Goal: Check status: Check status

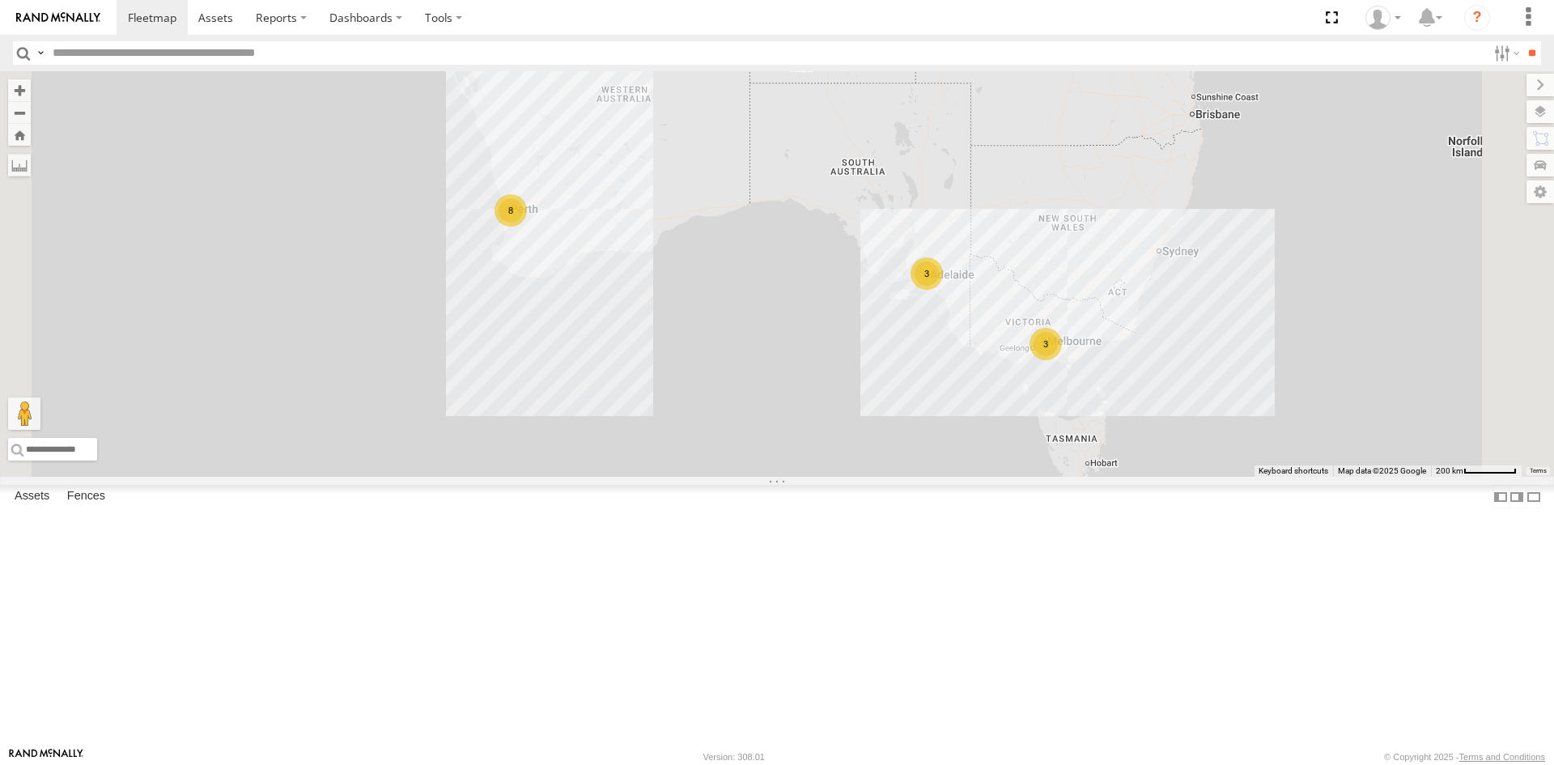
click at [0, 0] on div "Edmund Tech IOV698" at bounding box center [0, 0] width 0 height 0
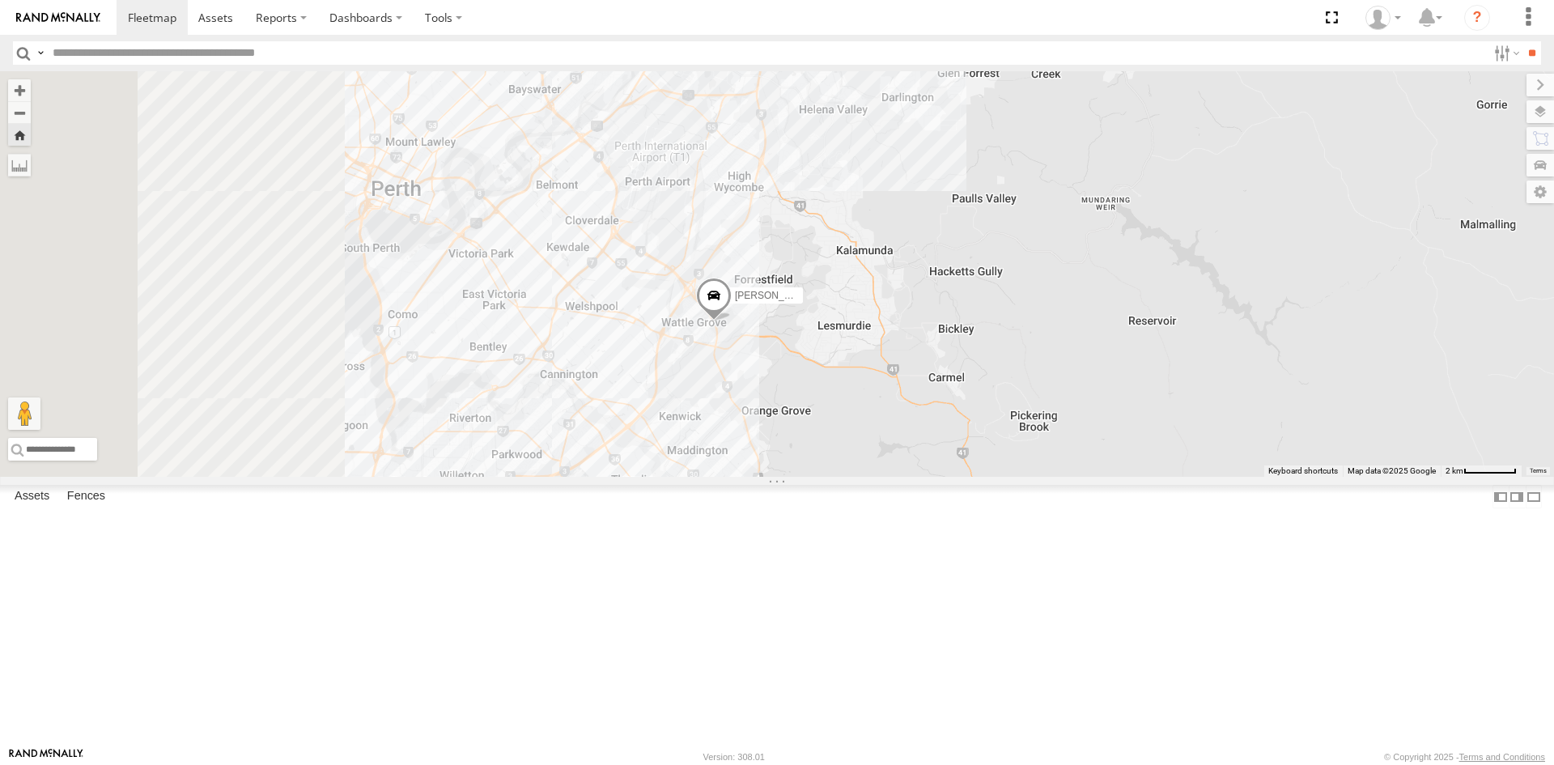
drag, startPoint x: 710, startPoint y: 441, endPoint x: 934, endPoint y: 514, distance: 235.7
click at [934, 477] on div "Edmund Tech IOV698" at bounding box center [777, 273] width 1554 height 405
click at [0, 0] on link at bounding box center [0, 0] width 0 height 0
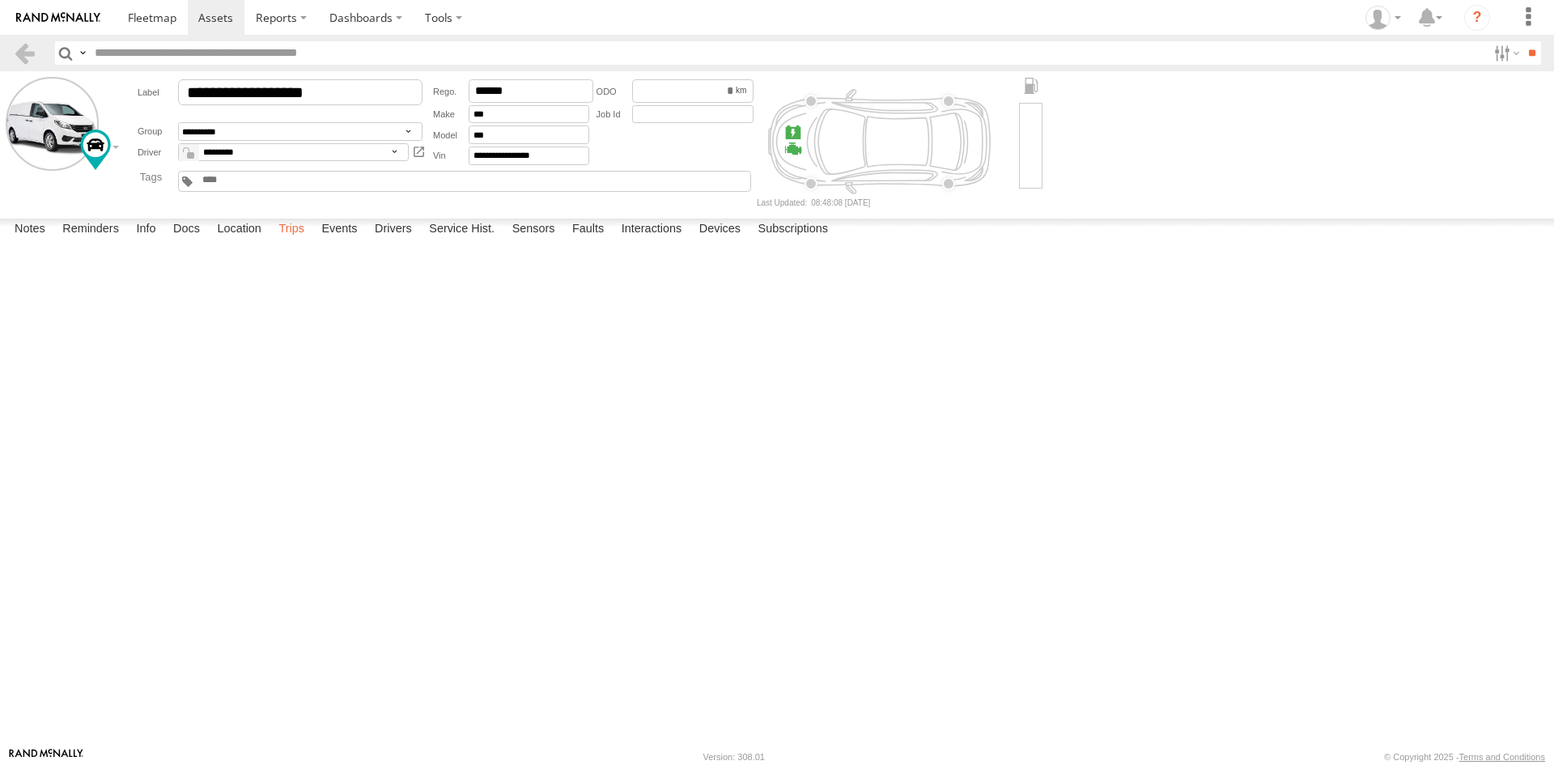
click at [290, 241] on label "Trips" at bounding box center [291, 229] width 42 height 23
click at [0, 0] on div "[STREET_ADDRESS]" at bounding box center [0, 0] width 0 height 0
click at [0, 0] on label "×" at bounding box center [0, 0] width 0 height 0
click at [0, 0] on div "Gosnells,[GEOGRAPHIC_DATA]" at bounding box center [0, 0] width 0 height 0
drag, startPoint x: 753, startPoint y: 346, endPoint x: 576, endPoint y: 518, distance: 247.2
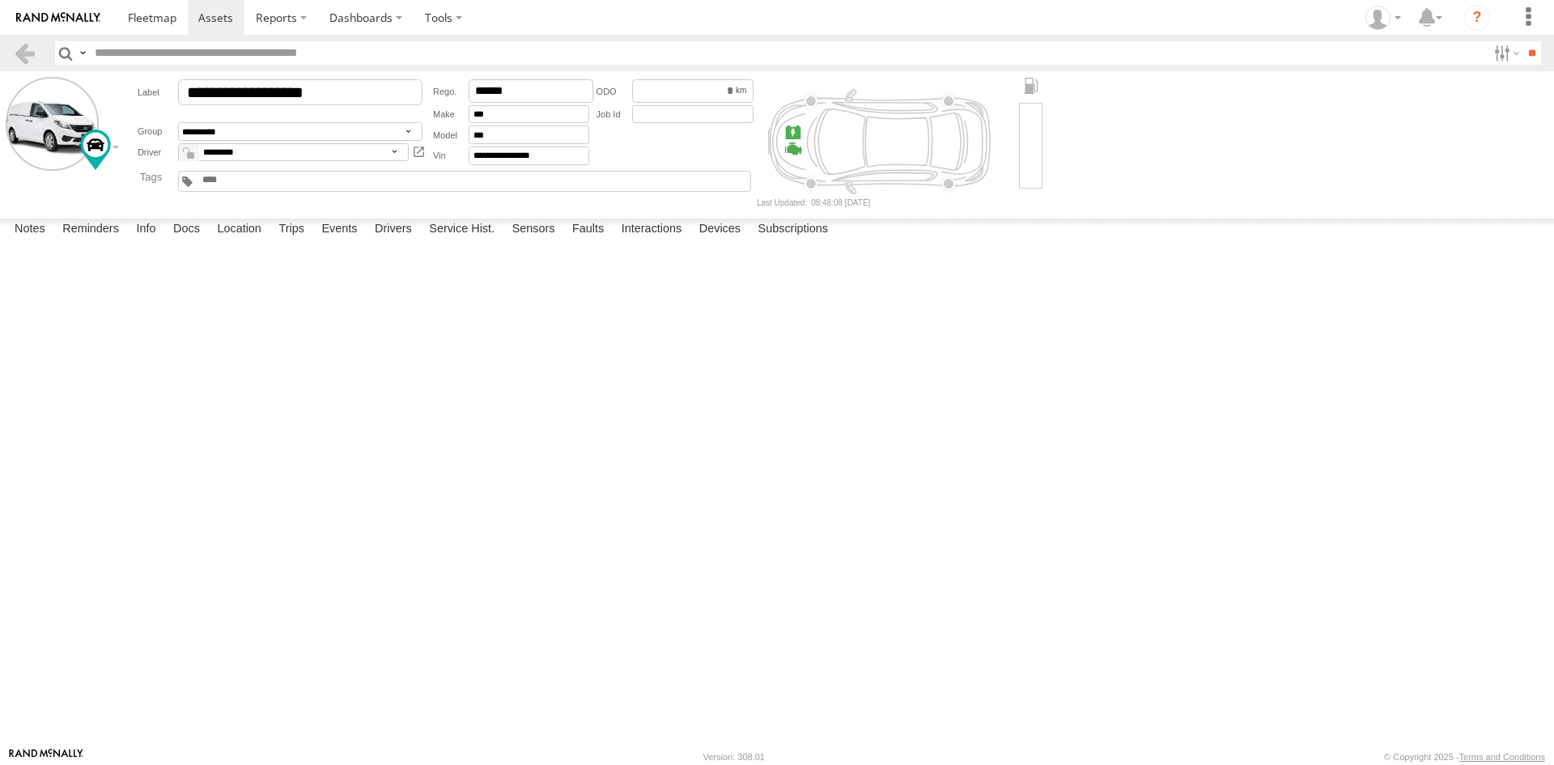
click at [0, 0] on div at bounding box center [0, 0] width 0 height 0
drag, startPoint x: 103, startPoint y: 296, endPoint x: 786, endPoint y: 458, distance: 702.6
click at [0, 0] on div "To activate drag with keyboard, press Alt + Enter. Once in keyboard drag state,…" at bounding box center [0, 0] width 0 height 0
click at [0, 0] on label "×" at bounding box center [0, 0] width 0 height 0
click at [0, 0] on div "[STREET_ADDRESS][PERSON_NAME]" at bounding box center [0, 0] width 0 height 0
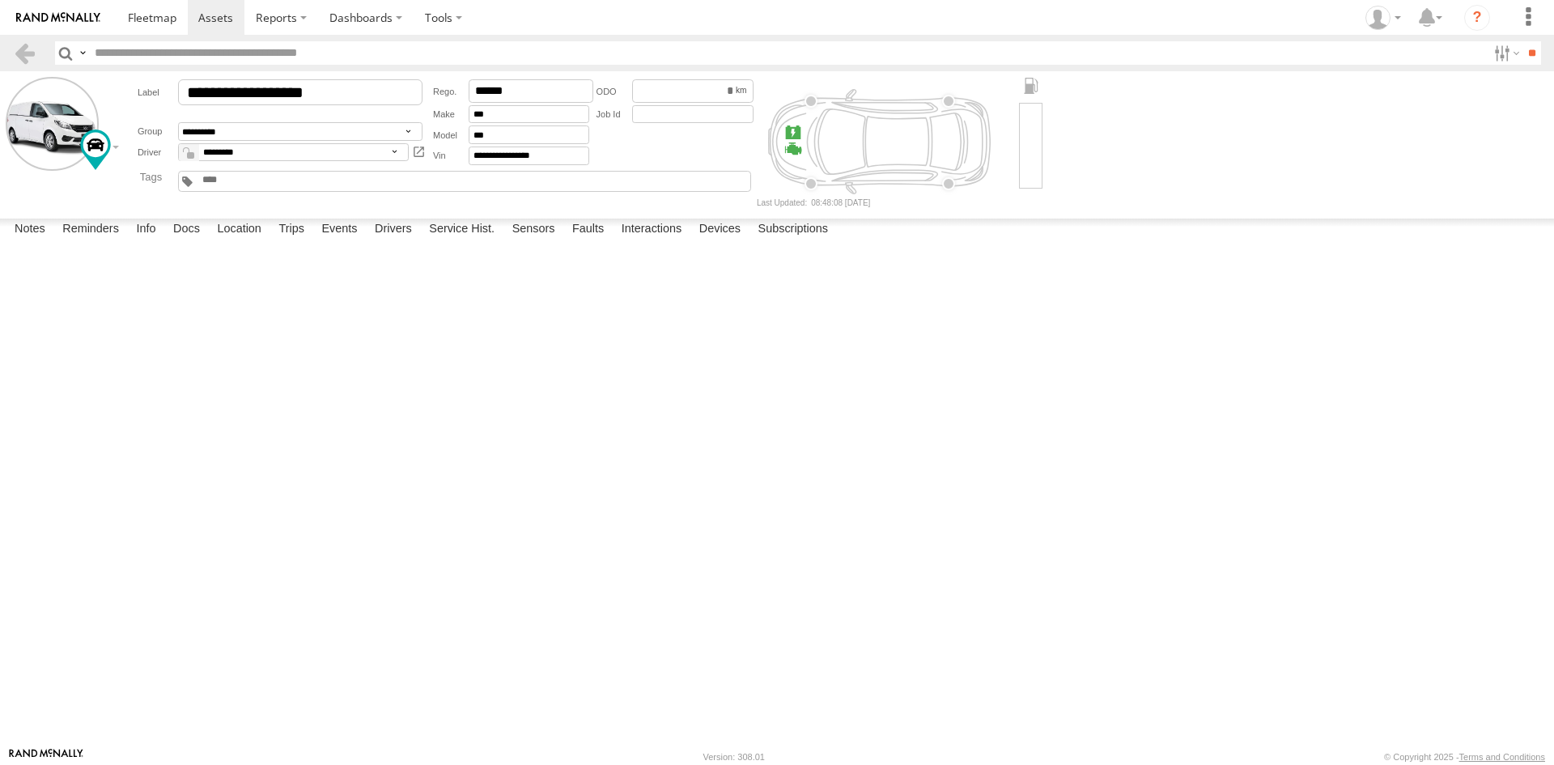
click at [0, 0] on label "×" at bounding box center [0, 0] width 0 height 0
click at [0, 0] on div "[STREET_ADDRESS]" at bounding box center [0, 0] width 0 height 0
click at [0, 0] on label "×" at bounding box center [0, 0] width 0 height 0
click at [0, 0] on div "Start Time Start Location End Time End Location Driver Distance Job ID" at bounding box center [0, 0] width 0 height 0
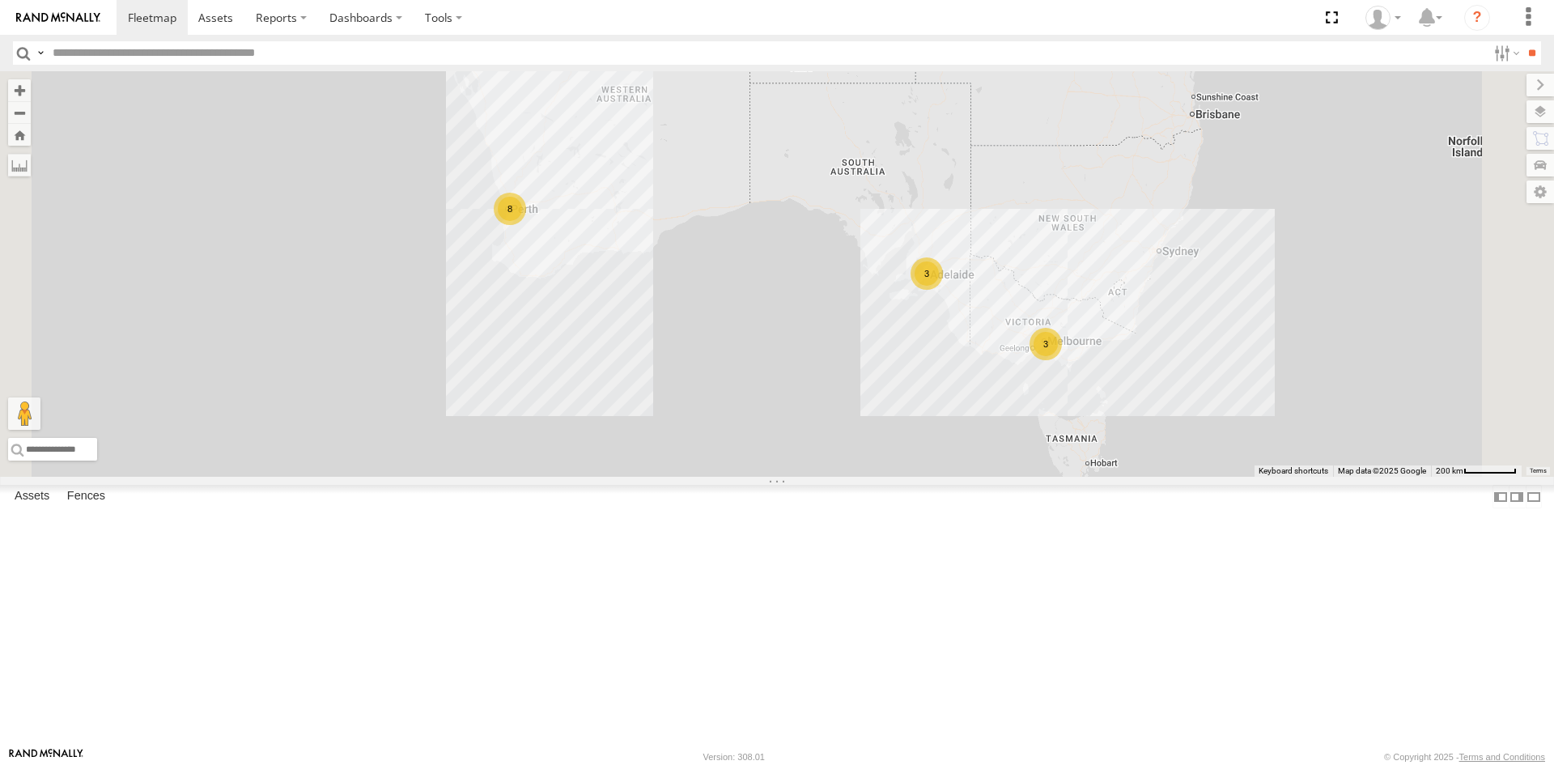
click at [0, 0] on div "All Assets" at bounding box center [0, 0] width 0 height 0
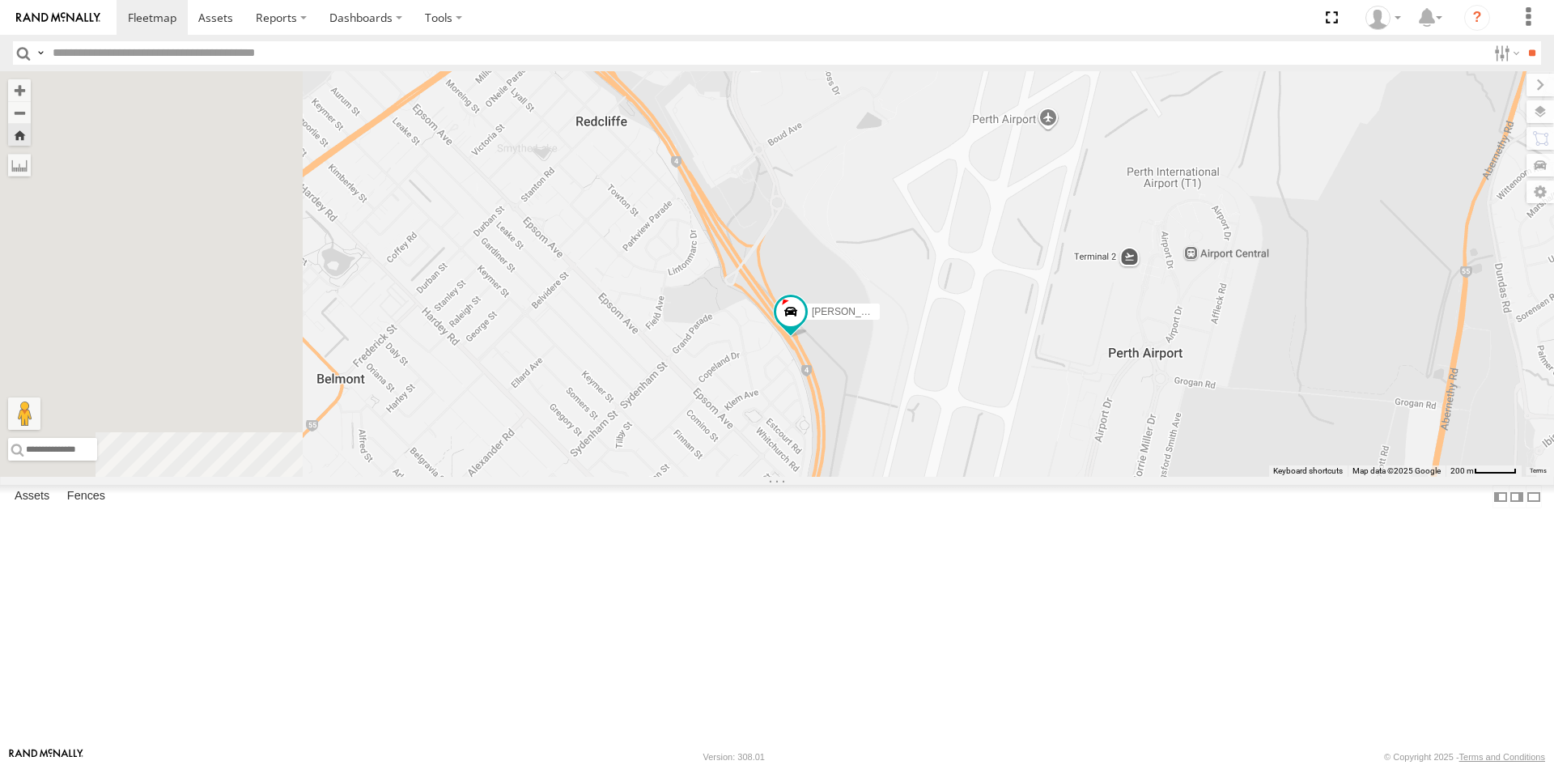
drag, startPoint x: 839, startPoint y: 507, endPoint x: 964, endPoint y: 523, distance: 126.5
click at [964, 477] on div "Edmund Tech IOV698" at bounding box center [777, 273] width 1554 height 405
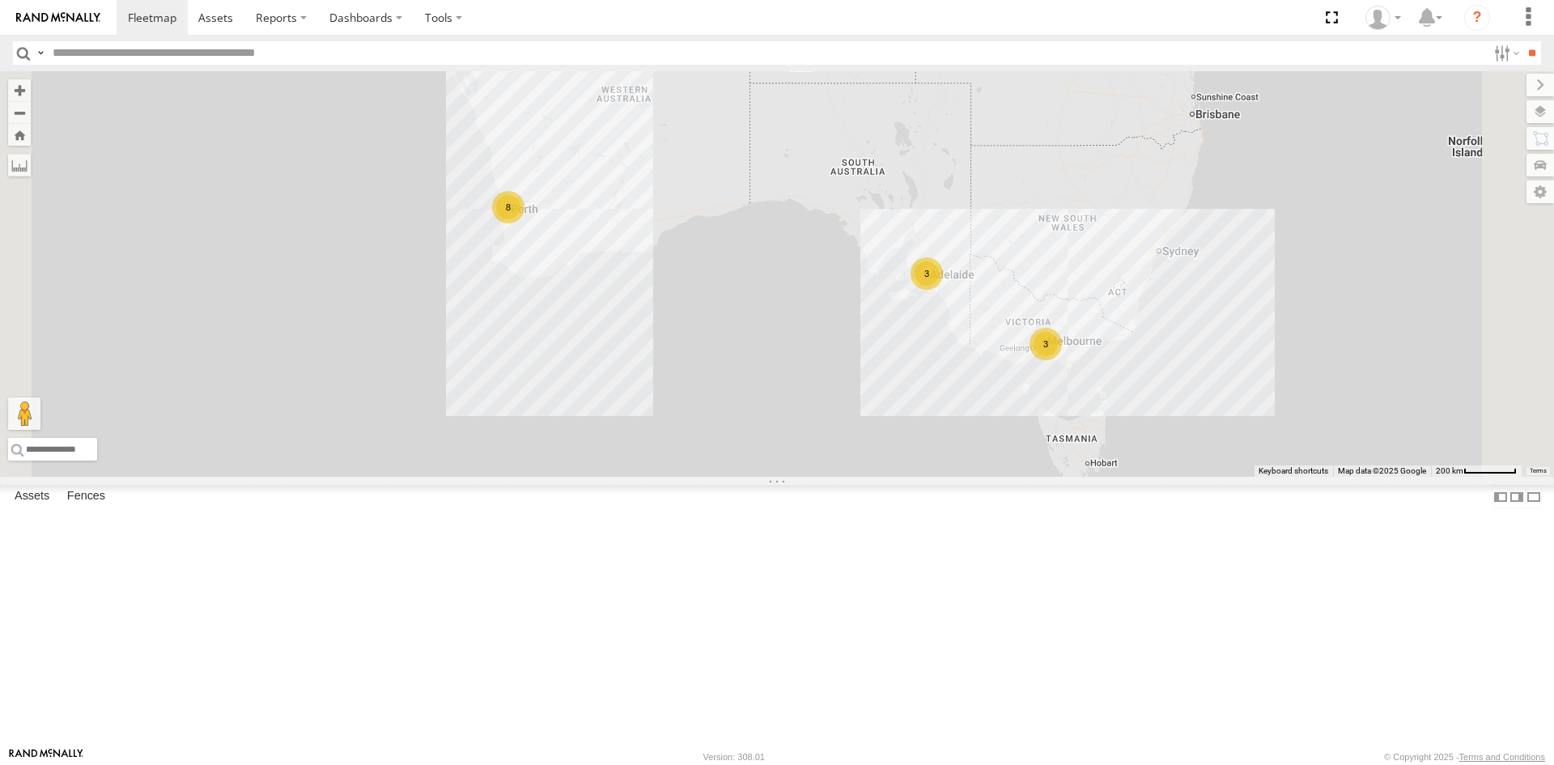
click at [0, 0] on div "[PERSON_NAME] Tech IOV698" at bounding box center [0, 0] width 0 height 0
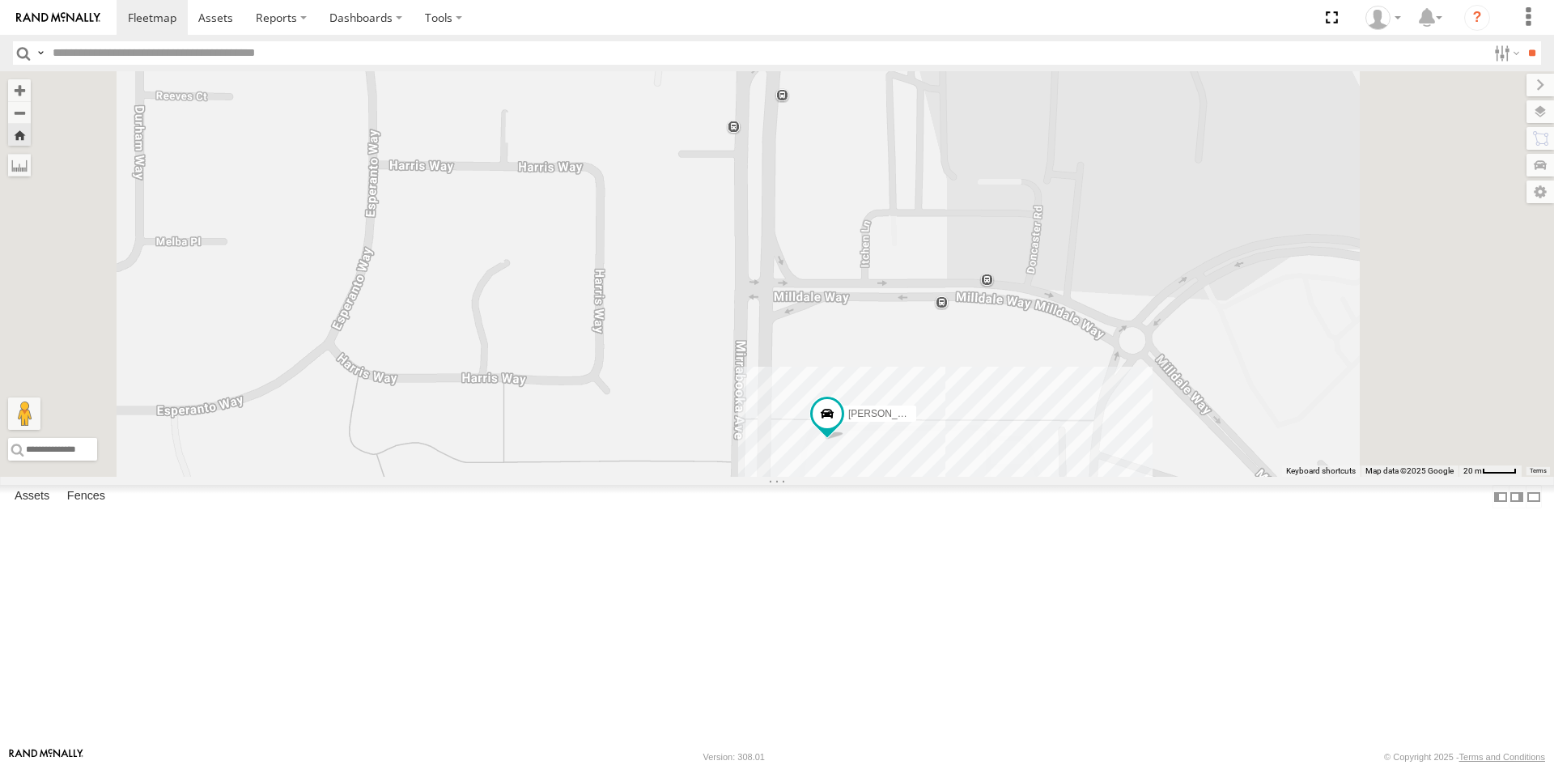
click at [523, 9] on section at bounding box center [833, 17] width 1433 height 35
